Goal: Task Accomplishment & Management: Use online tool/utility

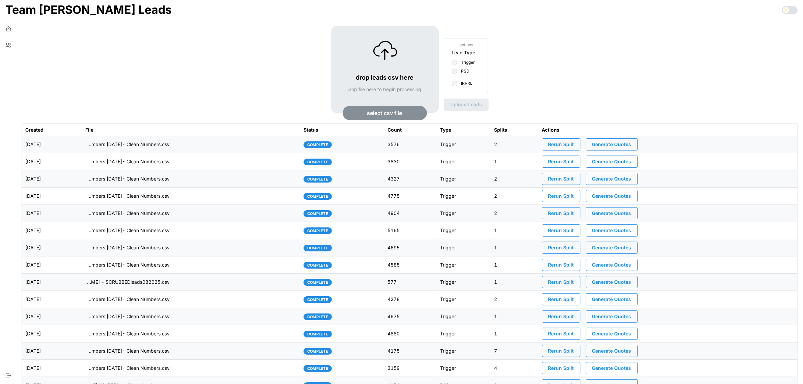
click at [371, 115] on span "select csv file" at bounding box center [384, 112] width 35 height 13
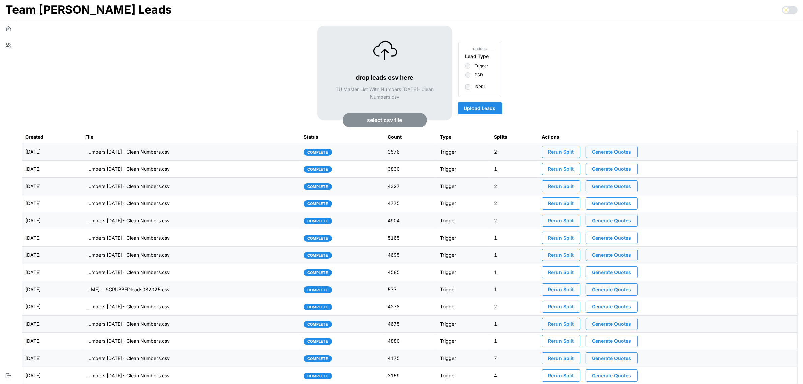
click at [485, 109] on span "Upload Leads" at bounding box center [480, 107] width 32 height 11
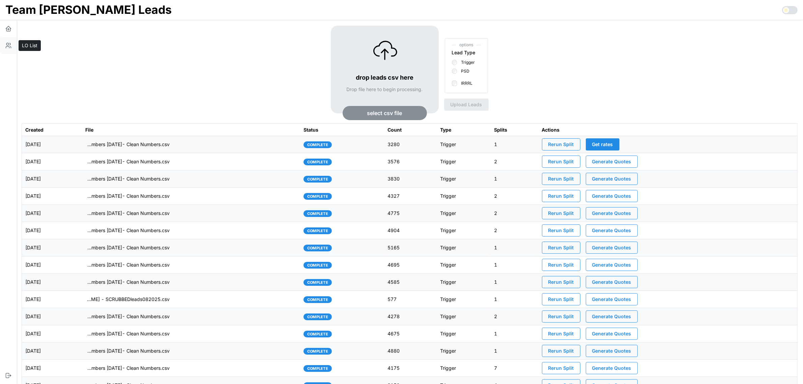
click at [9, 45] on icon "button" at bounding box center [9, 44] width 1 height 2
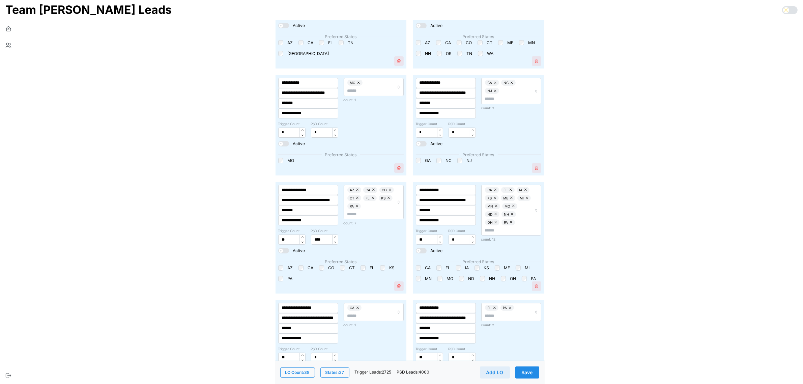
scroll to position [84, 0]
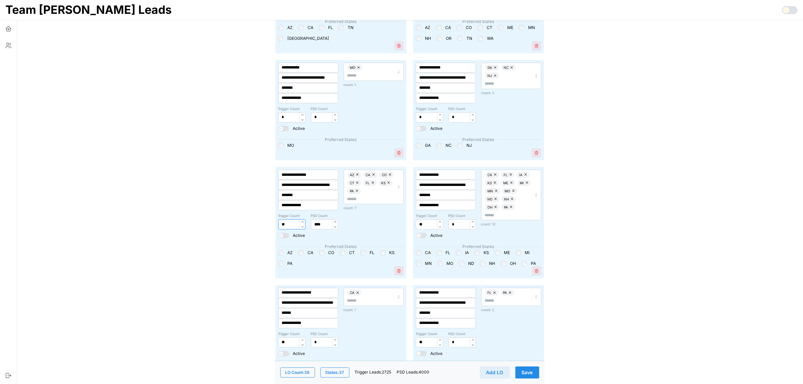
click at [282, 224] on input "**" at bounding box center [291, 224] width 27 height 10
type input "***"
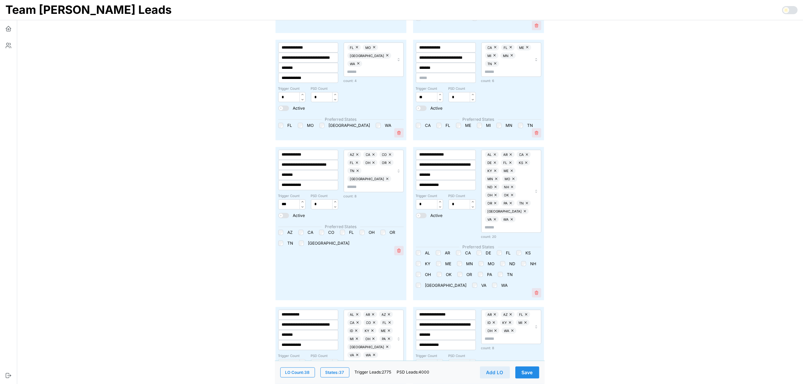
scroll to position [843, 0]
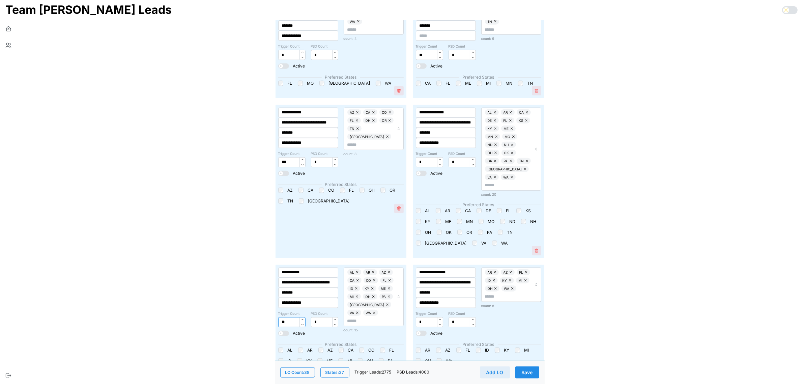
click at [286, 317] on input "**" at bounding box center [291, 322] width 27 height 10
type input "***"
click at [577, 248] on main "**********" at bounding box center [407, 364] width 792 height 2414
click at [532, 373] on span "Save" at bounding box center [527, 371] width 11 height 11
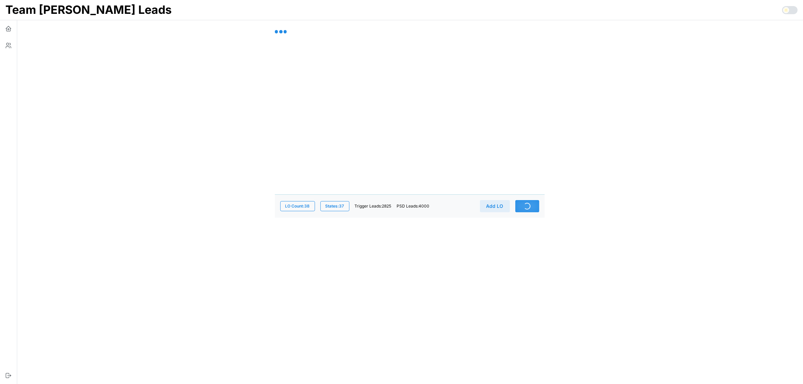
scroll to position [0, 0]
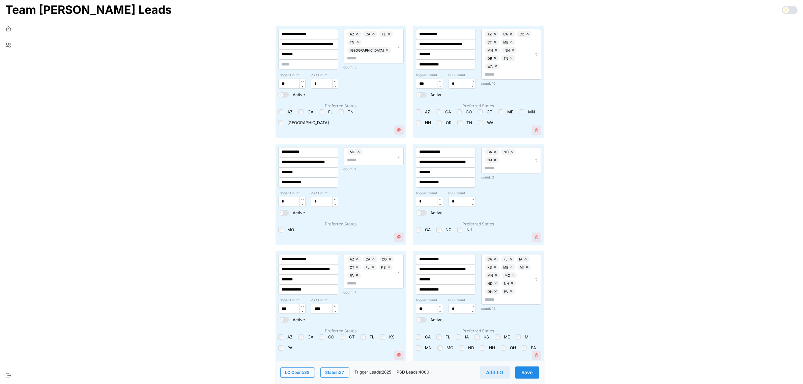
click at [528, 374] on span "Save" at bounding box center [527, 371] width 11 height 11
click at [415, 121] on div "Preferred States AZ CA CO CT ME MN NH OR TN WA" at bounding box center [478, 118] width 131 height 37
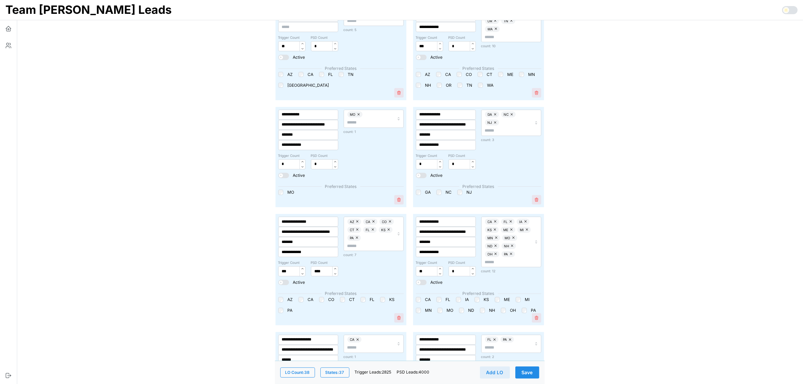
scroll to position [126, 0]
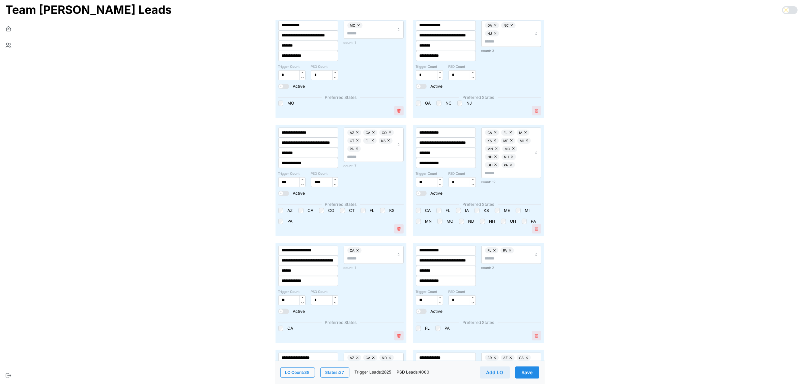
click at [527, 370] on span "Save" at bounding box center [527, 371] width 11 height 11
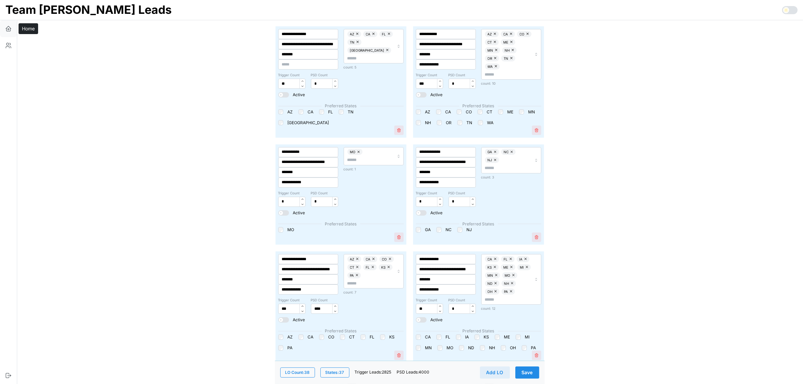
click at [7, 26] on icon "button" at bounding box center [8, 28] width 7 height 7
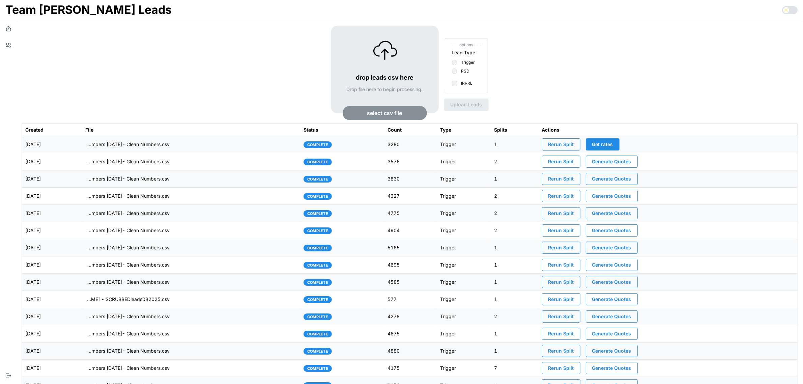
click at [569, 142] on span "Rerun Split" at bounding box center [561, 144] width 26 height 11
click at [258, 146] on td "imports/[PERSON_NAME]/1760451868196-TU Master List With Numbers [DATE]- Clean N…" at bounding box center [191, 144] width 218 height 17
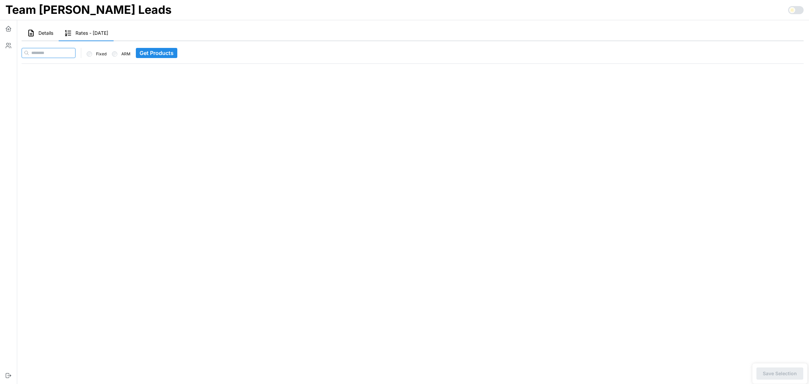
click at [60, 50] on input at bounding box center [49, 53] width 54 height 10
paste input "**********"
type input "**********"
click at [161, 51] on span "Get Products" at bounding box center [170, 52] width 34 height 9
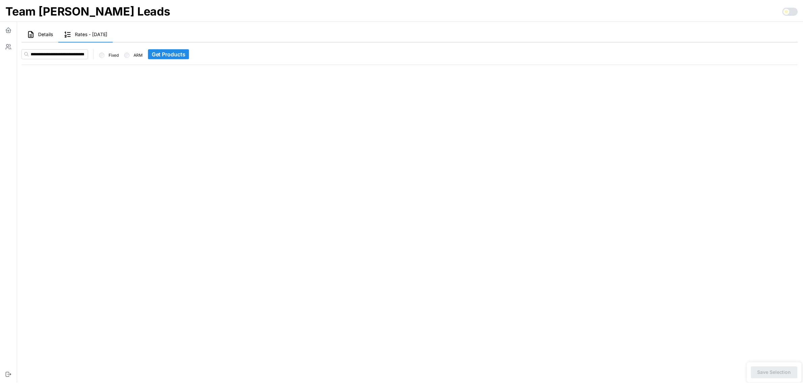
scroll to position [0, 0]
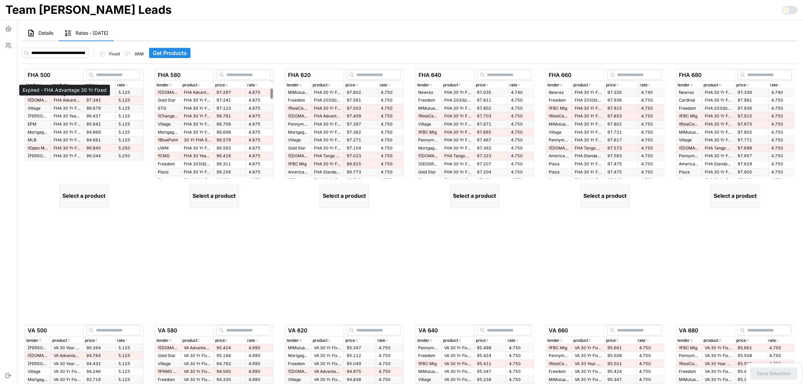
click at [72, 100] on p "FHA Advantage 30 Yr Fixed" at bounding box center [67, 100] width 27 height 6
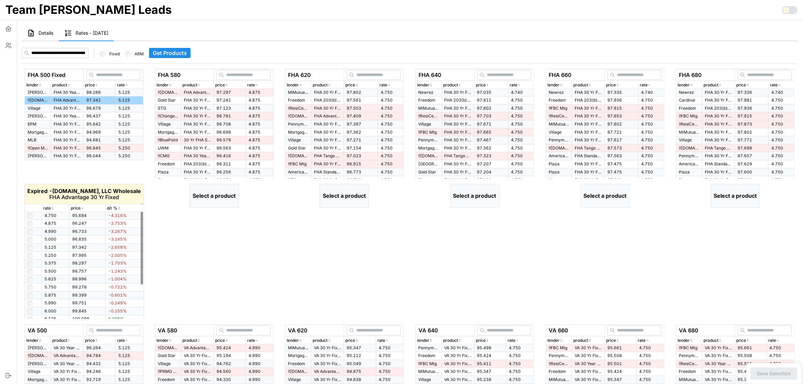
click at [53, 206] on icon "button" at bounding box center [52, 208] width 3 height 4
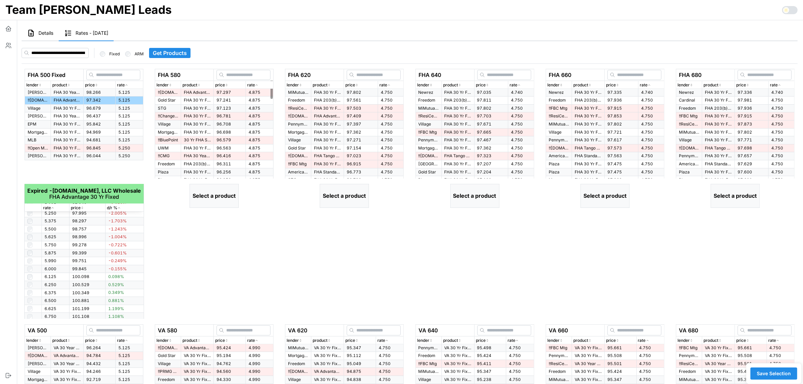
click at [233, 93] on td "97.297" at bounding box center [230, 93] width 32 height 8
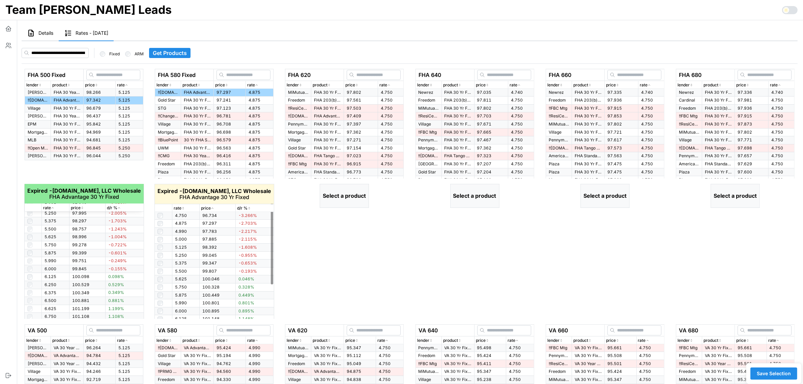
click at [184, 207] on icon "button" at bounding box center [182, 208] width 3 height 4
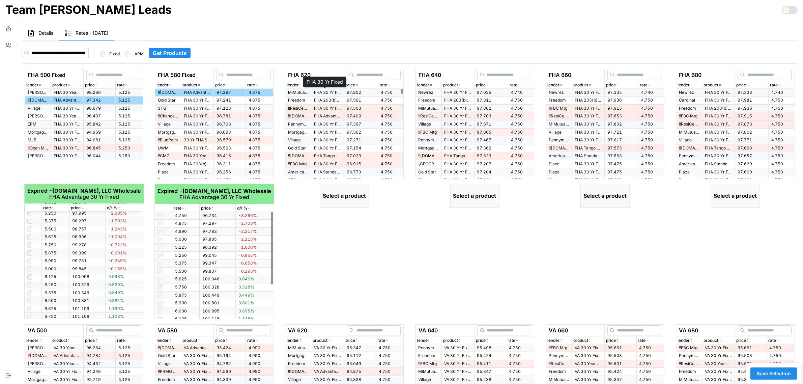
click at [334, 91] on p "FHA 30 Yr Fixed" at bounding box center [327, 93] width 27 height 6
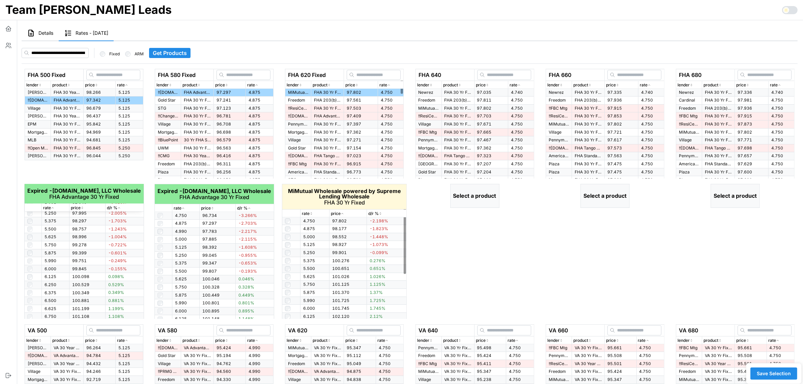
click at [297, 101] on p "Freedom" at bounding box center [298, 100] width 20 height 6
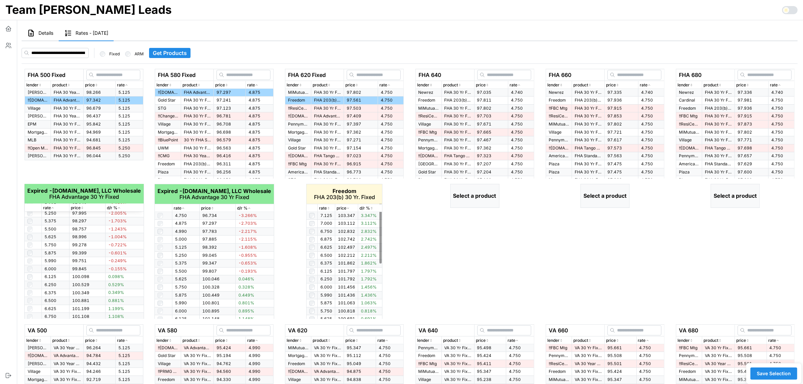
click at [326, 208] on p "rate" at bounding box center [323, 208] width 8 height 6
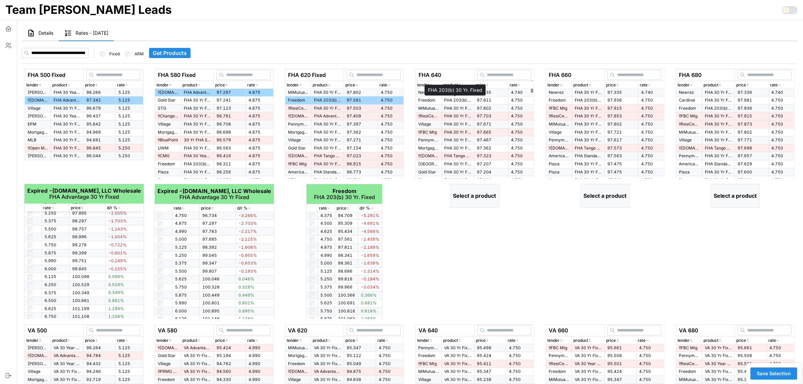
click at [456, 102] on p "FHA 203(b) 30 Yr. Fixed" at bounding box center [457, 100] width 27 height 6
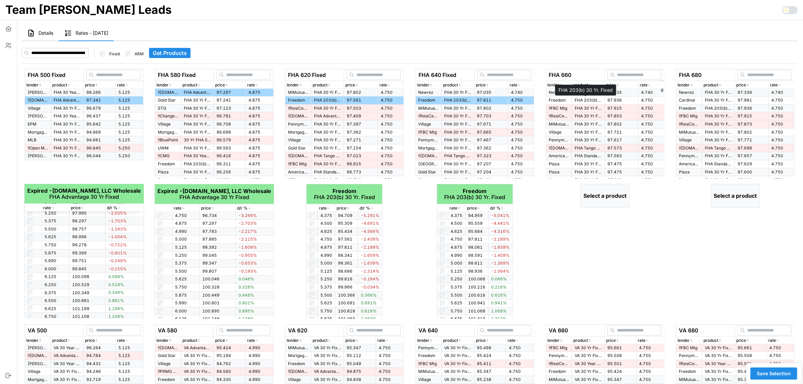
click at [595, 98] on p "FHA 203(b) 30 Yr. Fixed" at bounding box center [587, 100] width 27 height 6
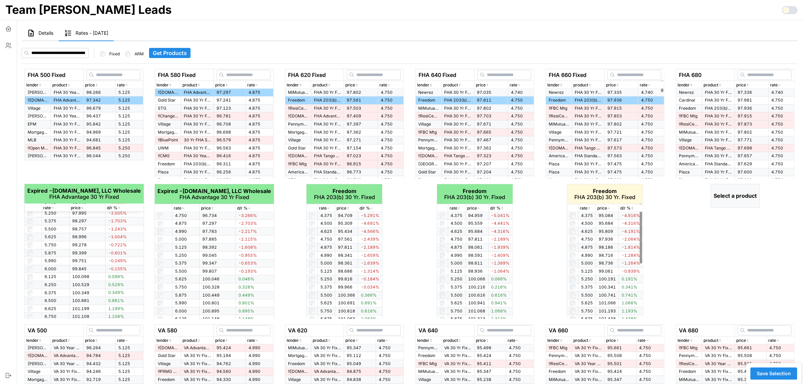
click at [589, 208] on icon "button" at bounding box center [588, 208] width 3 height 4
click at [719, 101] on p "FHA 30 Yr Fixed" at bounding box center [718, 100] width 27 height 6
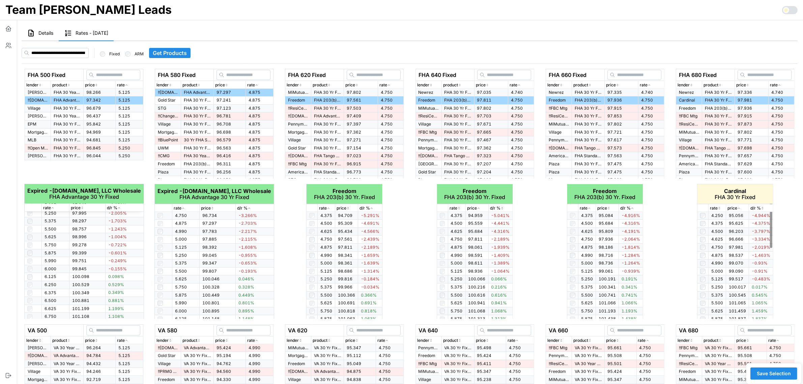
scroll to position [42, 0]
click at [716, 206] on p "rate" at bounding box center [714, 208] width 8 height 6
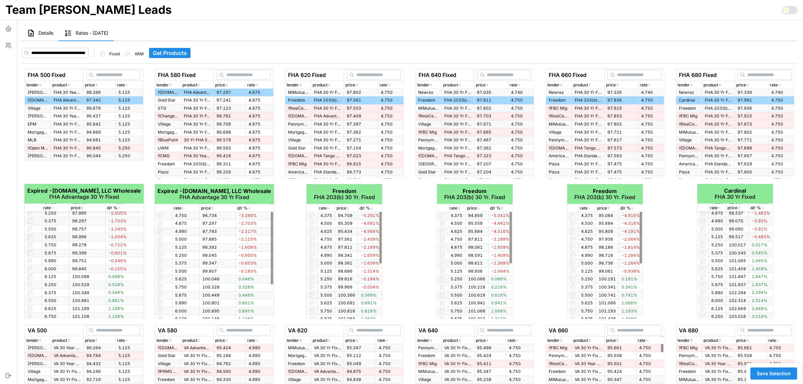
click at [284, 264] on div "FHA 620 Fixed lender product price rate MiMutual Wholesale powered by Supreme L…" at bounding box center [344, 194] width 125 height 250
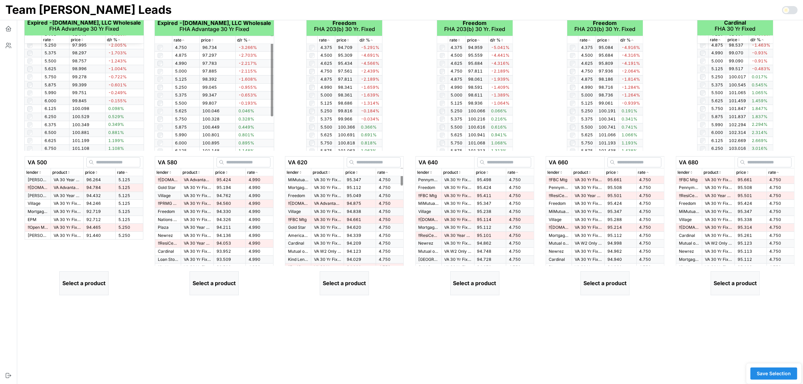
scroll to position [169, 0]
click at [59, 189] on p "VA Advantage 30 Yr Fixed" at bounding box center [67, 187] width 27 height 6
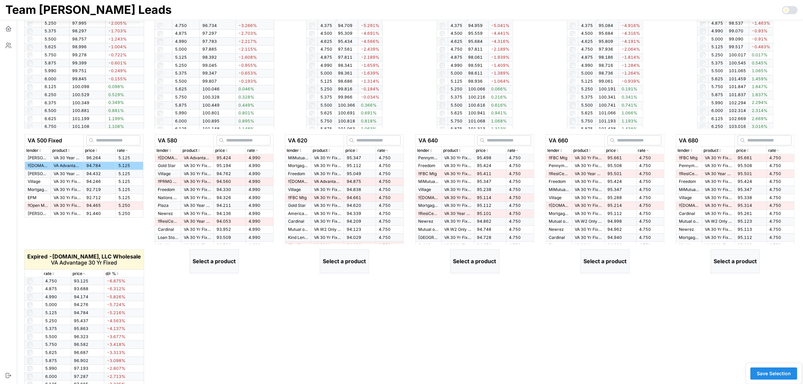
scroll to position [201, 0]
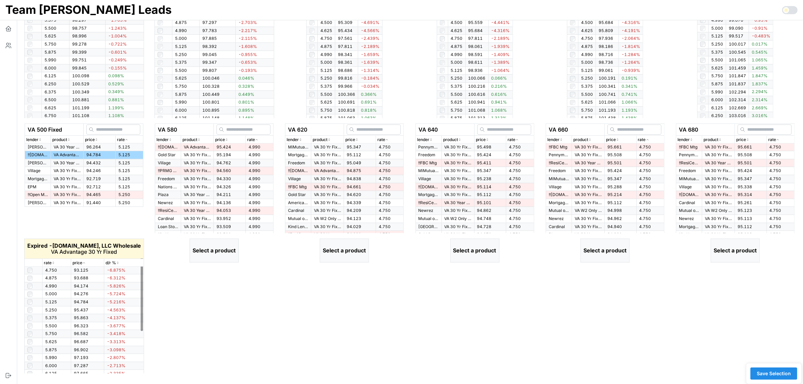
click at [53, 260] on div "rate" at bounding box center [57, 263] width 26 height 6
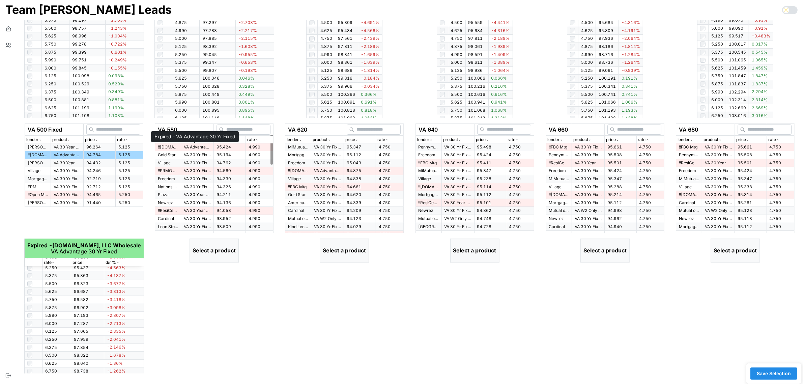
click at [189, 147] on p "VA Advantage 30 Yr Fixed" at bounding box center [197, 147] width 27 height 6
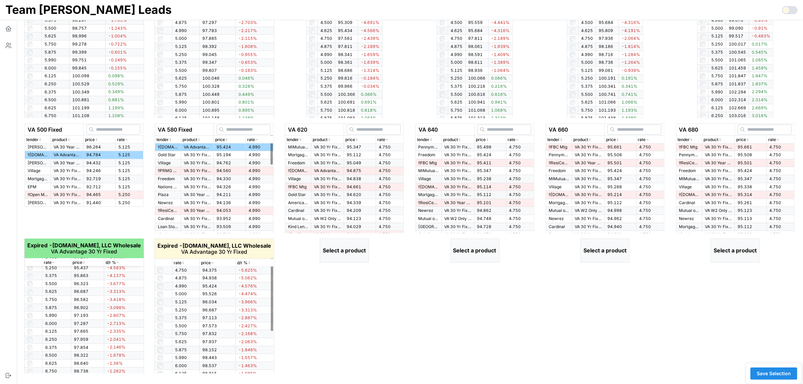
click at [181, 262] on p "rate" at bounding box center [178, 263] width 8 height 6
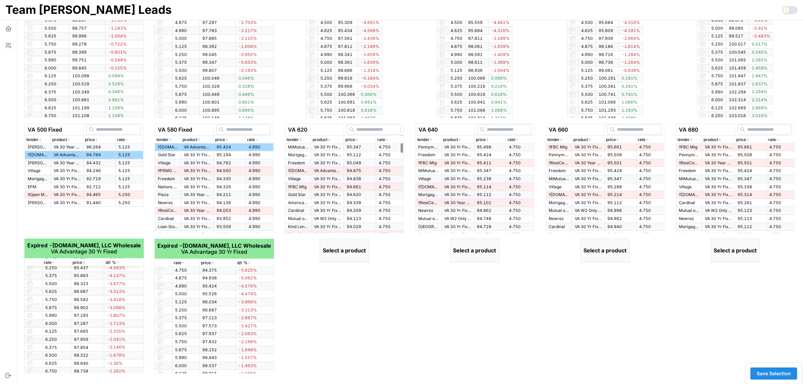
click at [338, 147] on td "VA 30 Yr Fixed" at bounding box center [327, 147] width 33 height 8
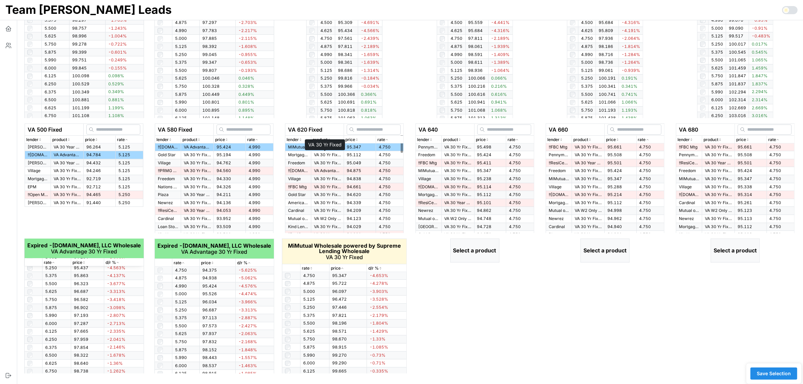
click at [324, 153] on p "VA 30 Yr Fixed" at bounding box center [327, 155] width 27 height 6
click at [302, 165] on p "Freedom" at bounding box center [298, 163] width 20 height 6
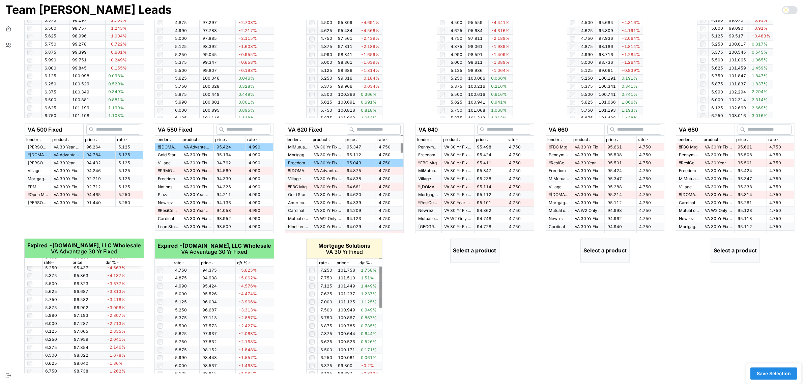
click at [329, 264] on icon "button" at bounding box center [328, 263] width 3 height 4
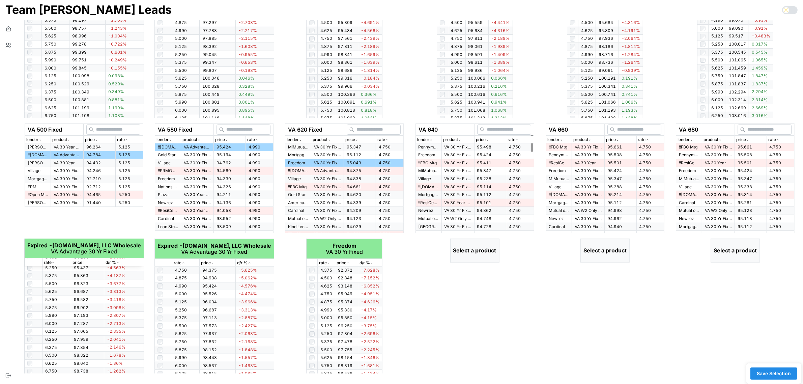
click at [478, 149] on td "95.498" at bounding box center [490, 147] width 32 height 8
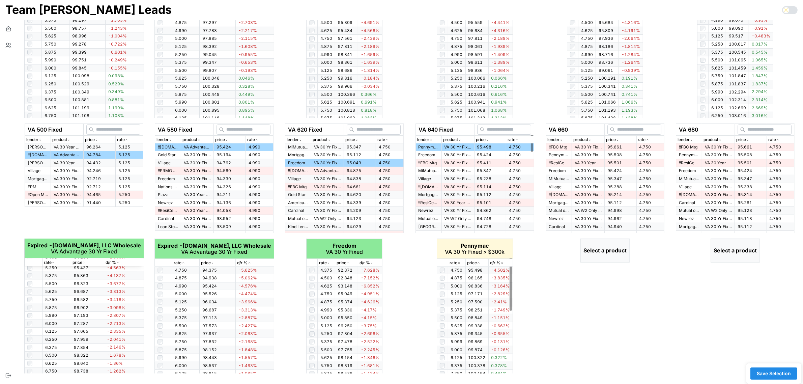
click at [461, 265] on div "rate" at bounding box center [456, 263] width 14 height 6
click at [461, 264] on div "rate" at bounding box center [456, 263] width 14 height 6
click at [461, 264] on icon "button" at bounding box center [458, 263] width 3 height 4
click at [433, 157] on p "Freedom" at bounding box center [428, 155] width 20 height 6
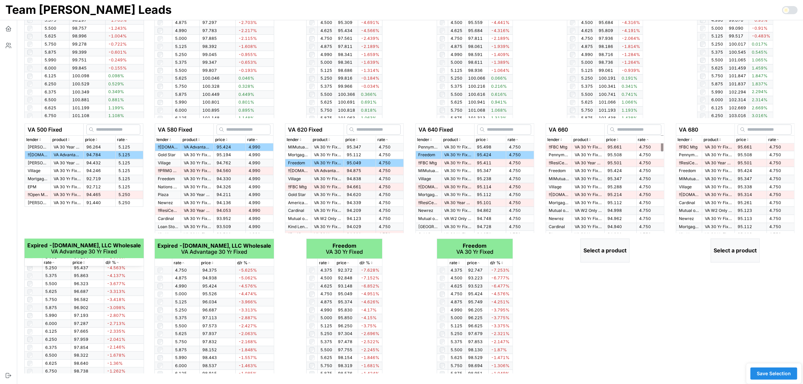
click at [607, 144] on span "95.661" at bounding box center [614, 146] width 14 height 5
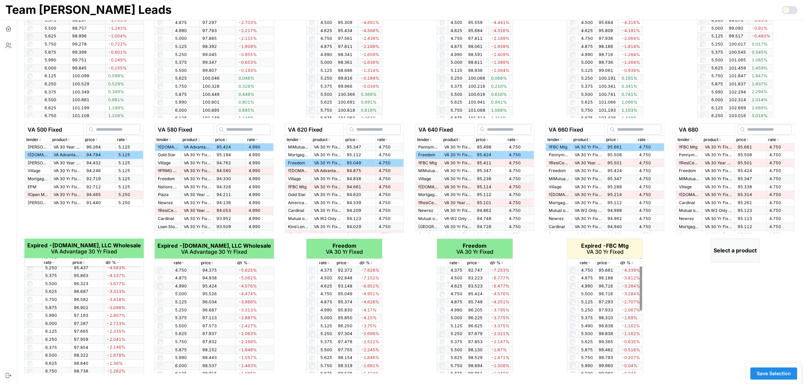
click at [588, 262] on icon "button" at bounding box center [588, 263] width 3 height 4
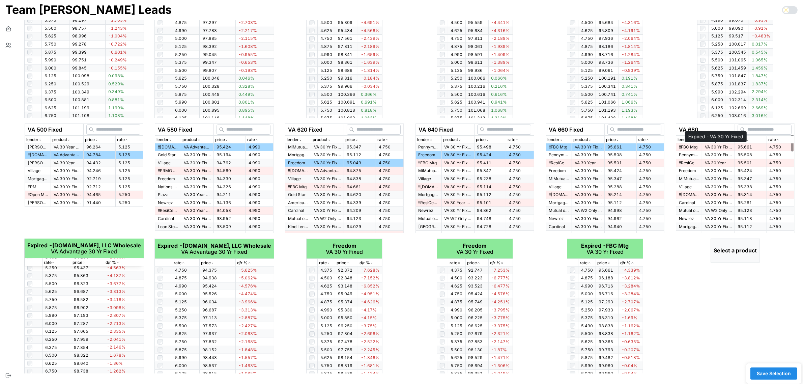
click at [709, 145] on p "VA 30 Yr Fixed" at bounding box center [718, 147] width 27 height 6
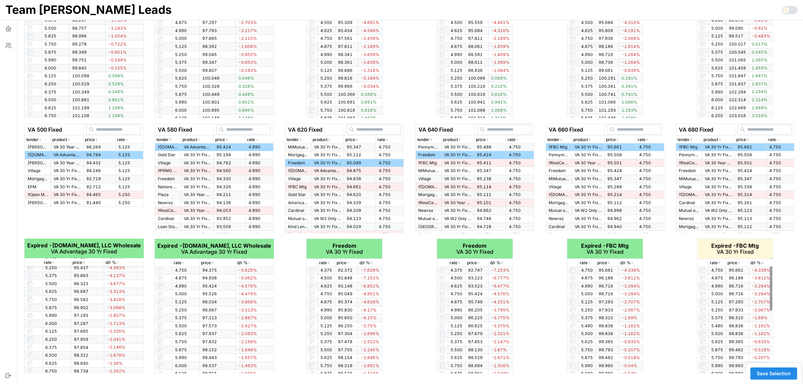
click at [718, 260] on div "rate" at bounding box center [717, 263] width 14 height 6
click at [775, 372] on span "Save Selection" at bounding box center [774, 372] width 34 height 11
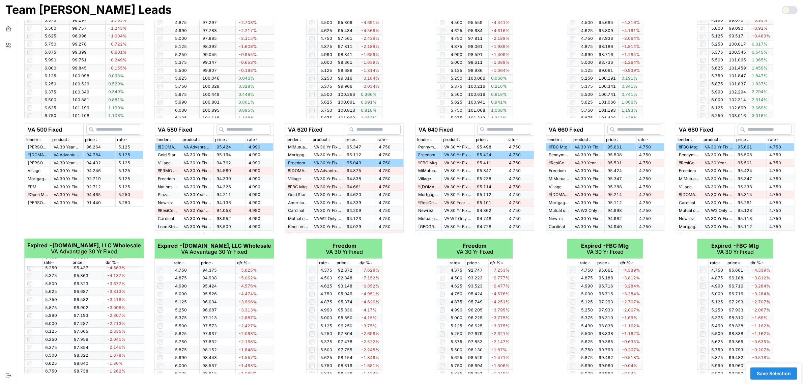
click at [775, 372] on span "Save Selection" at bounding box center [774, 372] width 34 height 11
click at [7, 29] on icon "button" at bounding box center [8, 28] width 7 height 7
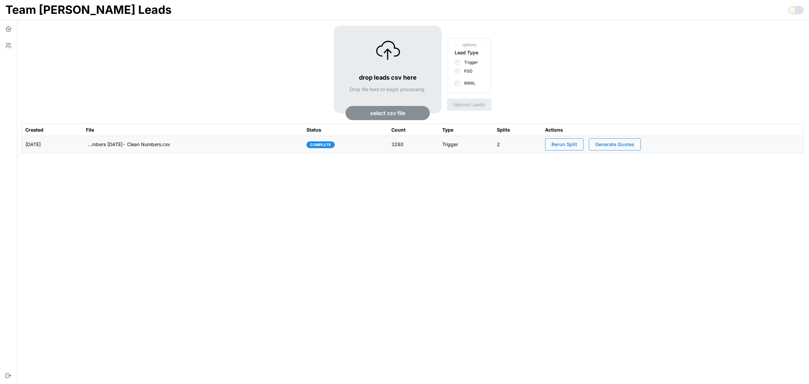
click at [625, 144] on span "Generate Quotes" at bounding box center [614, 144] width 39 height 11
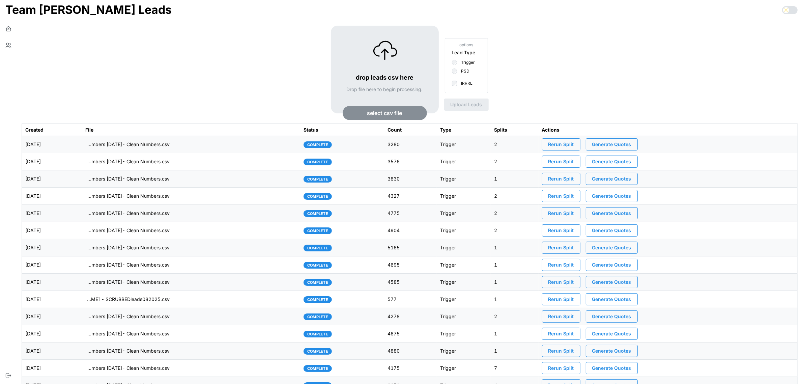
click at [82, 148] on td "[DATE]" at bounding box center [52, 144] width 60 height 17
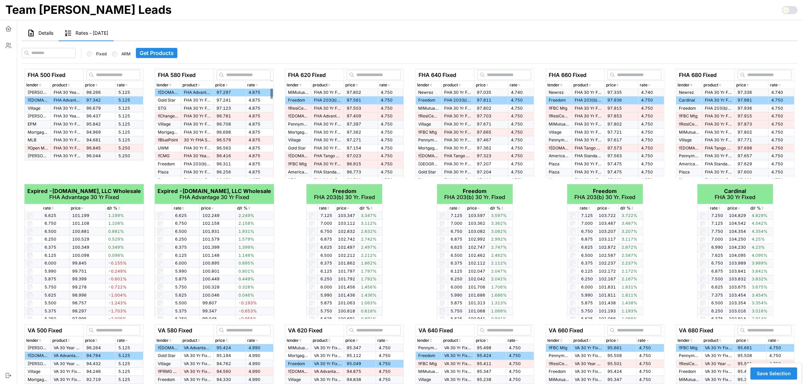
click at [54, 33] on button "Details" at bounding box center [40, 34] width 37 height 16
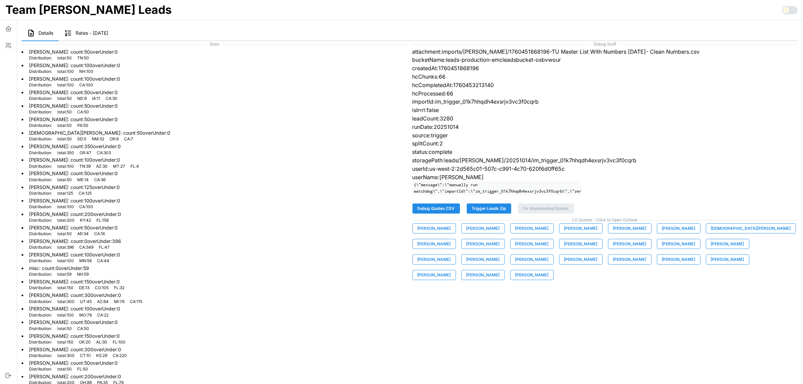
click at [522, 233] on span "Brandon Hamrick" at bounding box center [531, 228] width 33 height 9
click at [445, 233] on span "Andre Makapagal" at bounding box center [433, 228] width 33 height 9
click at [486, 230] on span "Ashley Marx" at bounding box center [482, 228] width 33 height 9
click at [527, 233] on button "Brandon Hamrick" at bounding box center [531, 228] width 43 height 10
click at [574, 230] on span "Caleb Sommer" at bounding box center [580, 228] width 33 height 9
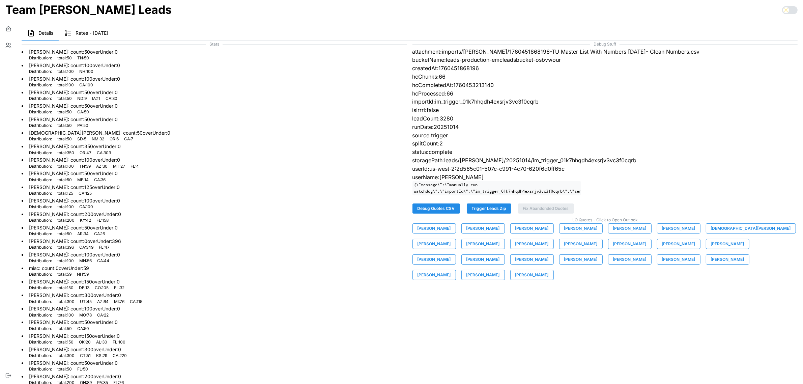
click at [624, 233] on span "Carolina Sepulveda" at bounding box center [629, 228] width 33 height 9
click at [675, 233] on span "Chris Cessac" at bounding box center [678, 228] width 33 height 9
click at [711, 233] on span "Christian Roberts" at bounding box center [751, 228] width 80 height 9
click at [451, 239] on span "David Guzman" at bounding box center [433, 243] width 33 height 9
click at [466, 248] on span "Elisabeth Cone" at bounding box center [482, 243] width 33 height 9
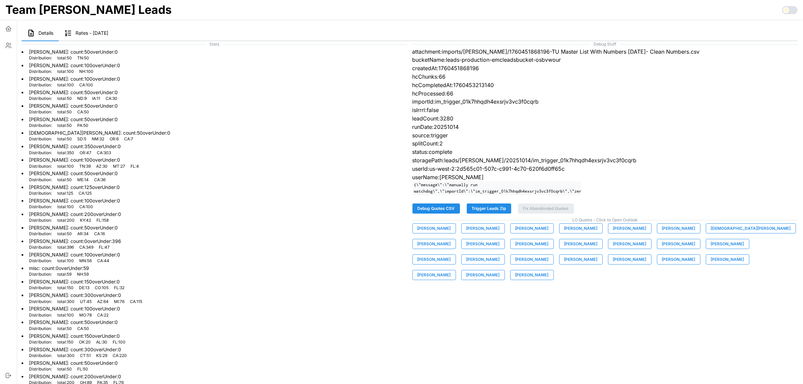
click at [515, 246] on span "Ezekiel Cantu" at bounding box center [531, 243] width 33 height 9
click at [564, 248] on span "Jeremy Hicks" at bounding box center [580, 243] width 33 height 9
click at [613, 248] on span "Joe Prizner" at bounding box center [629, 243] width 33 height 9
click at [662, 248] on span "Kaan Solagan" at bounding box center [678, 243] width 33 height 9
click at [711, 248] on span "Maggie Brown" at bounding box center [727, 243] width 33 height 9
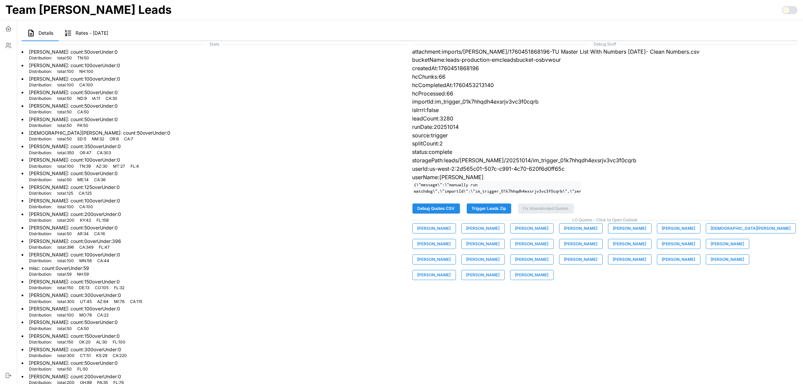
click at [500, 255] on span "Mike Johnson" at bounding box center [482, 259] width 33 height 9
click at [549, 255] on span "Nick Johnson" at bounding box center [531, 259] width 33 height 9
click at [564, 264] on span "Nick Thomas" at bounding box center [580, 259] width 33 height 9
click at [613, 264] on span "Patrick Richardson" at bounding box center [629, 259] width 33 height 9
click at [662, 264] on span "Patrick Von Kaenel" at bounding box center [678, 259] width 33 height 9
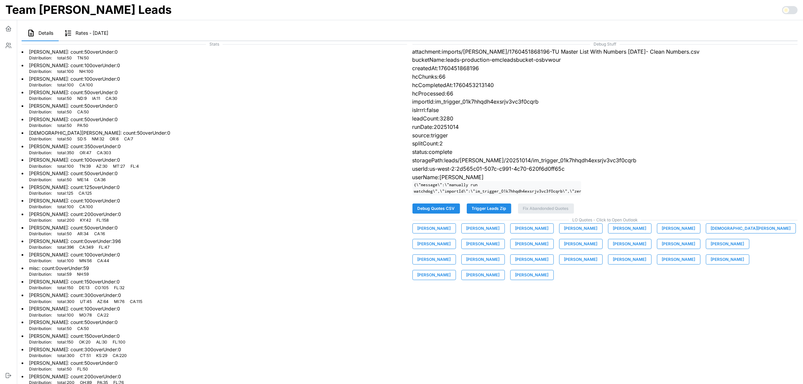
click at [711, 264] on span "Scott Houin" at bounding box center [727, 259] width 33 height 9
click at [451, 270] on span "Serge Freeman" at bounding box center [433, 274] width 33 height 9
click at [500, 270] on span "Susie Lim" at bounding box center [482, 274] width 33 height 9
click at [549, 270] on span "Tim Snow" at bounding box center [531, 274] width 33 height 9
click at [7, 31] on icon "button" at bounding box center [8, 30] width 4 height 3
